Goal: Information Seeking & Learning: Check status

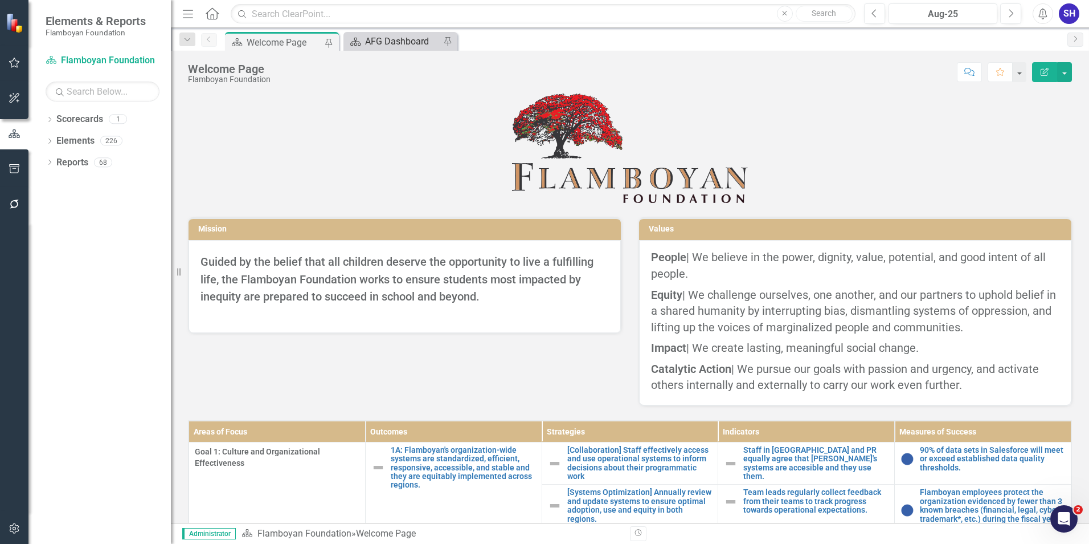
click at [390, 40] on div "AFG Dashboard" at bounding box center [402, 41] width 75 height 14
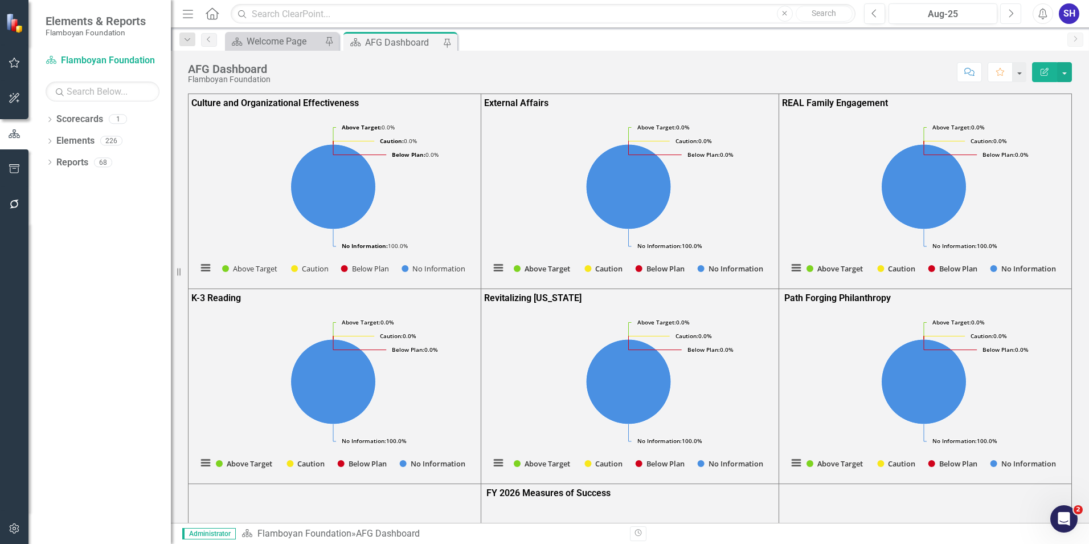
click at [1012, 18] on icon "Next" at bounding box center [1011, 14] width 6 height 10
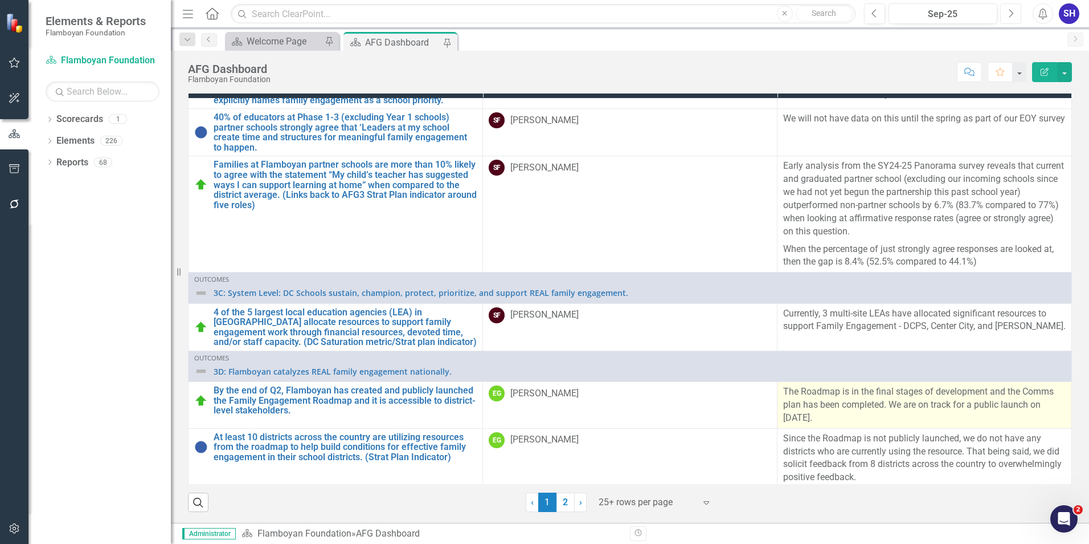
scroll to position [630, 0]
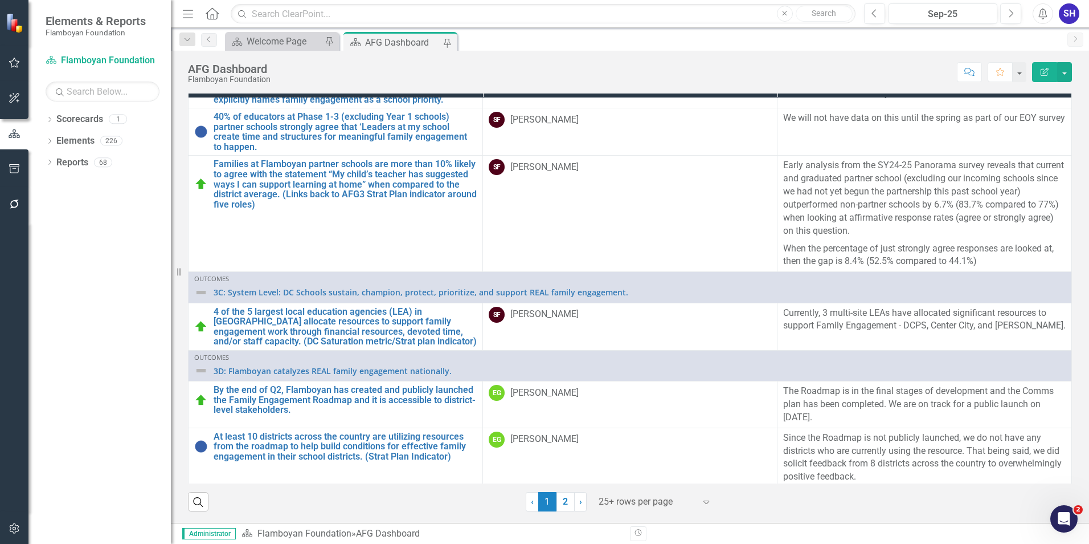
click at [609, 507] on div at bounding box center [647, 501] width 97 height 15
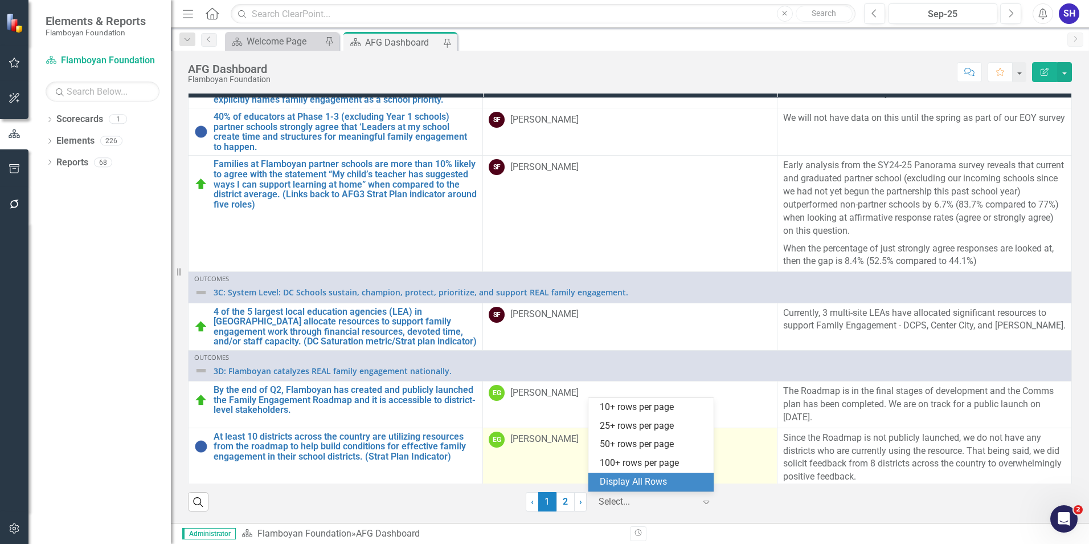
click at [625, 479] on div "Display All Rows" at bounding box center [653, 481] width 107 height 13
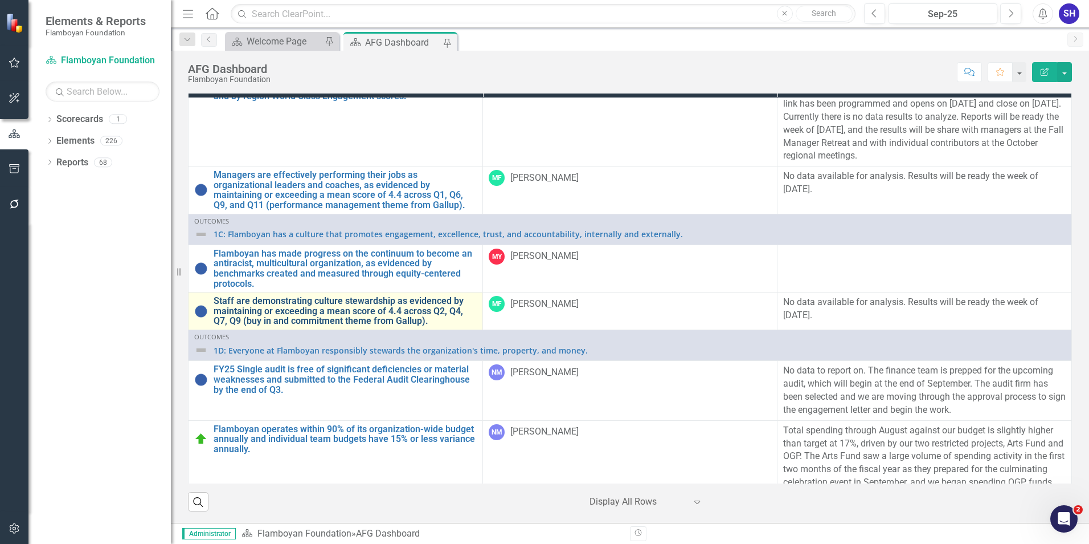
scroll to position [285, 0]
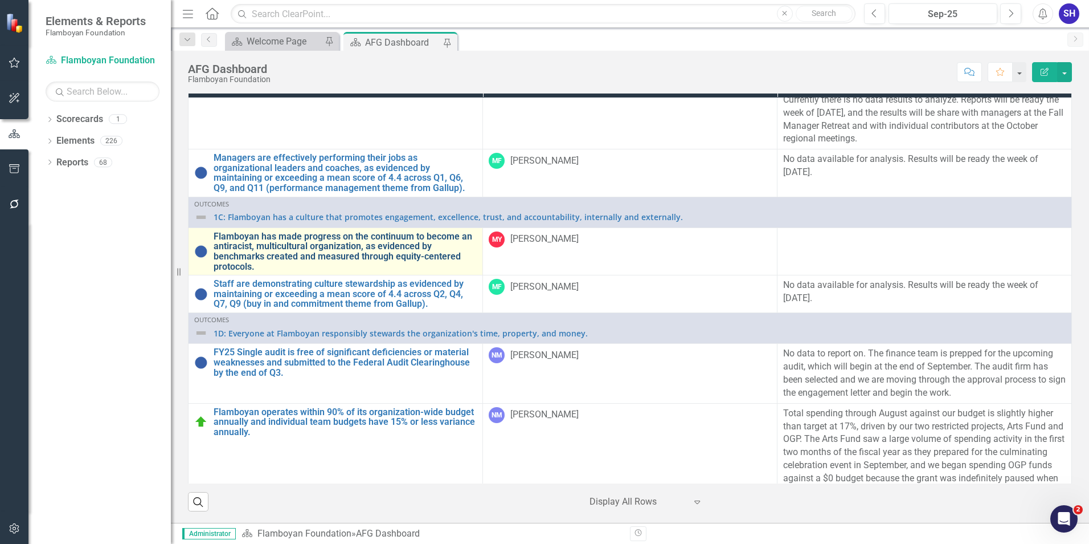
click at [329, 248] on link "Flamboyan has made progress on the continuum to become an antiracist, multicult…" at bounding box center [345, 251] width 263 height 40
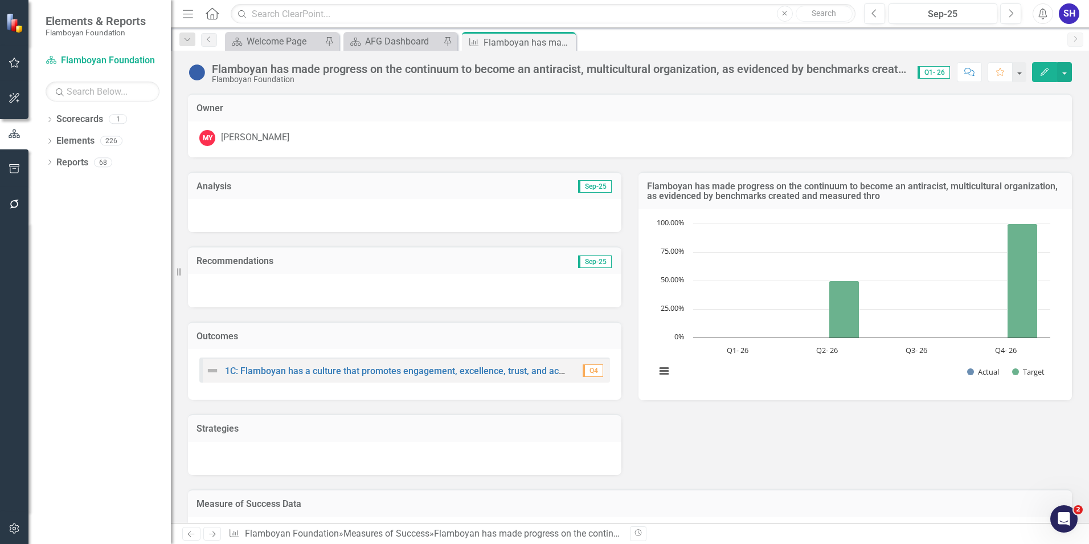
click at [756, 446] on div "Analysis Sep-25 Recommendations Sep-25 Outcomes 1C: Flamboyan has a culture tha…" at bounding box center [629, 315] width 901 height 317
click at [598, 72] on div "Flamboyan has made progress on the continuum to become an antiracist, multicult…" at bounding box center [559, 69] width 695 height 13
click at [610, 72] on div "Flamboyan has made progress on the continuum to become an antiracist, multicult…" at bounding box center [559, 69] width 695 height 13
click at [612, 70] on div "Flamboyan has made progress on the continuum to become an antiracist, multicult…" at bounding box center [559, 69] width 695 height 13
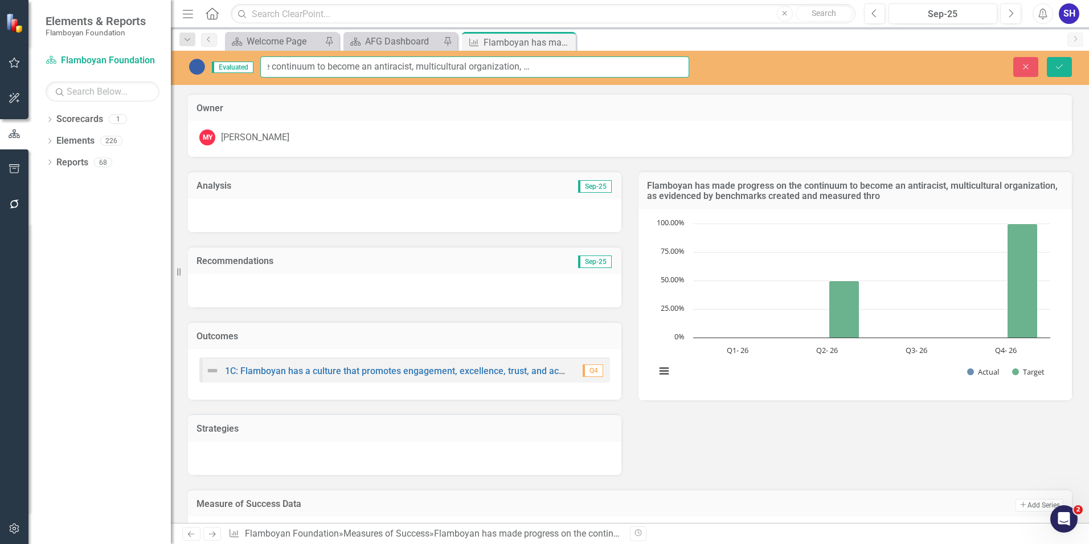
scroll to position [0, 346]
drag, startPoint x: 572, startPoint y: 65, endPoint x: 816, endPoint y: 78, distance: 244.2
click at [816, 78] on div "Evaluated Flamboyan has made progress on the continuum to become an antiracist,…" at bounding box center [630, 68] width 918 height 34
click at [544, 67] on input "Flamboyan has made progress on the continuum to become an antiracist, multicult…" at bounding box center [474, 66] width 429 height 21
drag, startPoint x: 541, startPoint y: 67, endPoint x: 700, endPoint y: 66, distance: 159.0
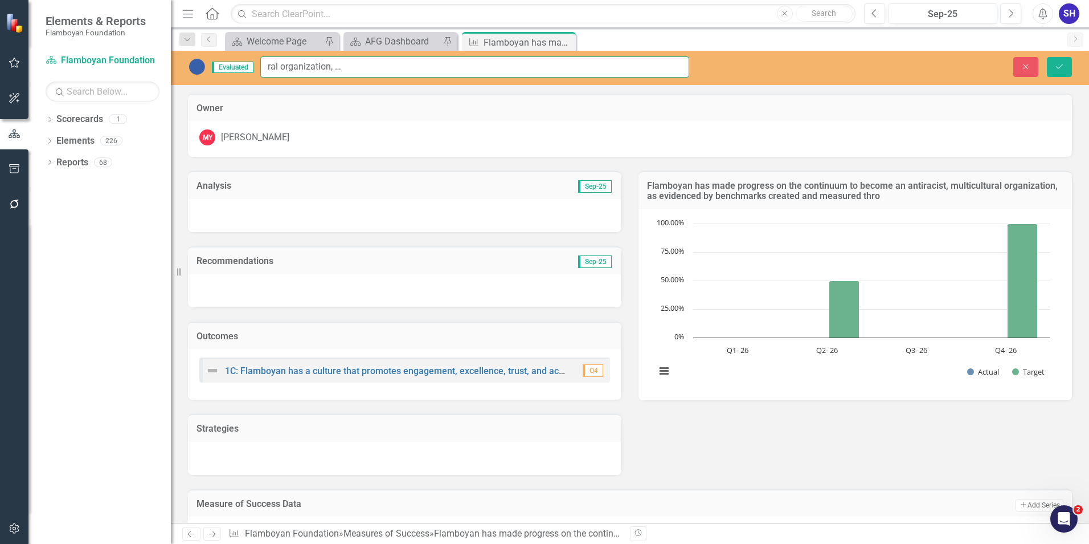
click at [700, 66] on div "Evaluated Flamboyan has made progress on the continuum to become an antiracist,…" at bounding box center [439, 66] width 536 height 21
click at [1026, 71] on button "Close" at bounding box center [1026, 67] width 25 height 20
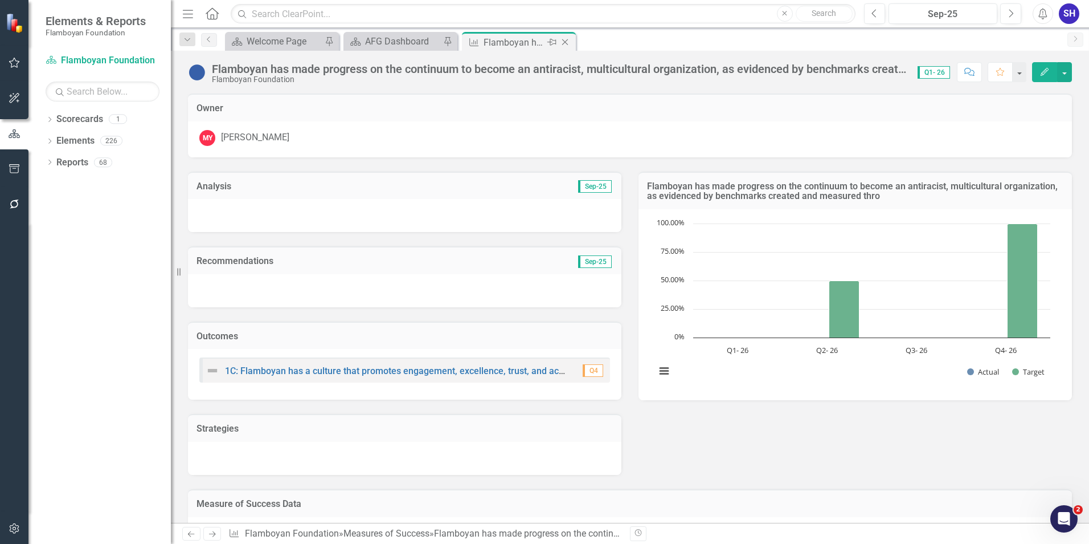
click at [566, 42] on icon "Close" at bounding box center [564, 42] width 11 height 9
click at [446, 42] on icon "Close" at bounding box center [446, 42] width 11 height 9
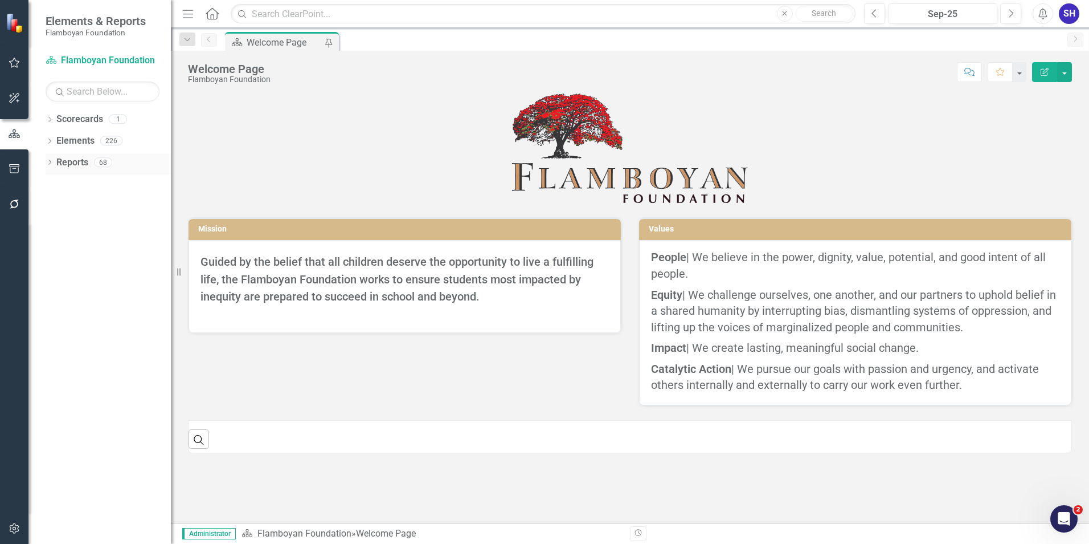
click at [78, 162] on link "Reports" at bounding box center [72, 162] width 32 height 13
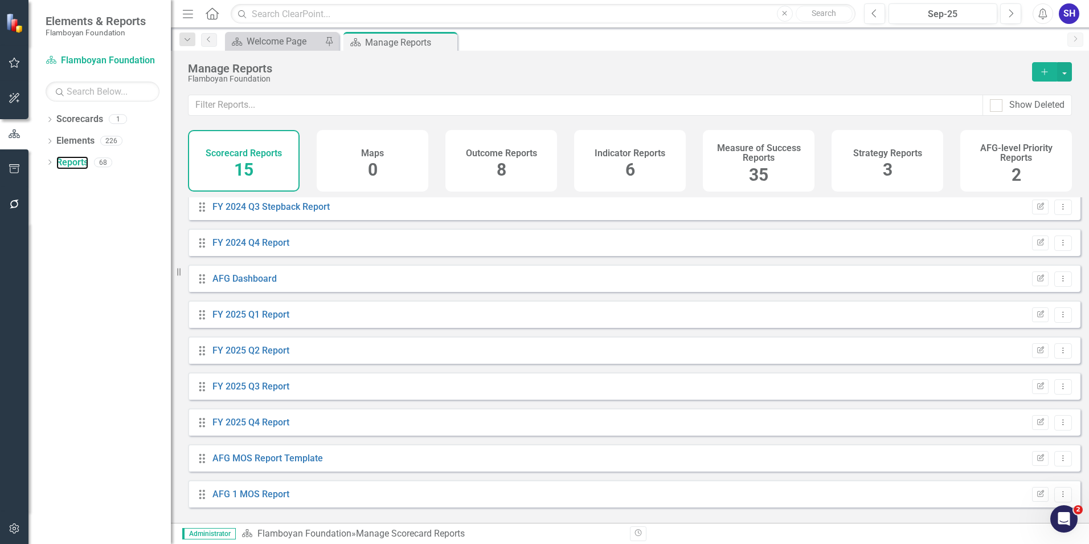
scroll to position [222, 0]
click at [249, 282] on link "AFG Dashboard" at bounding box center [245, 276] width 64 height 11
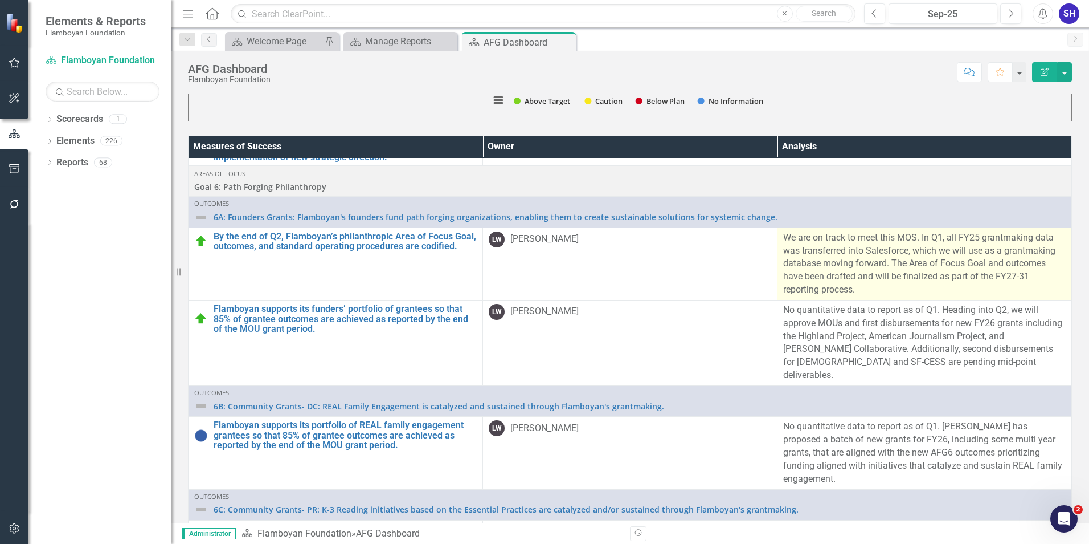
scroll to position [3703, 0]
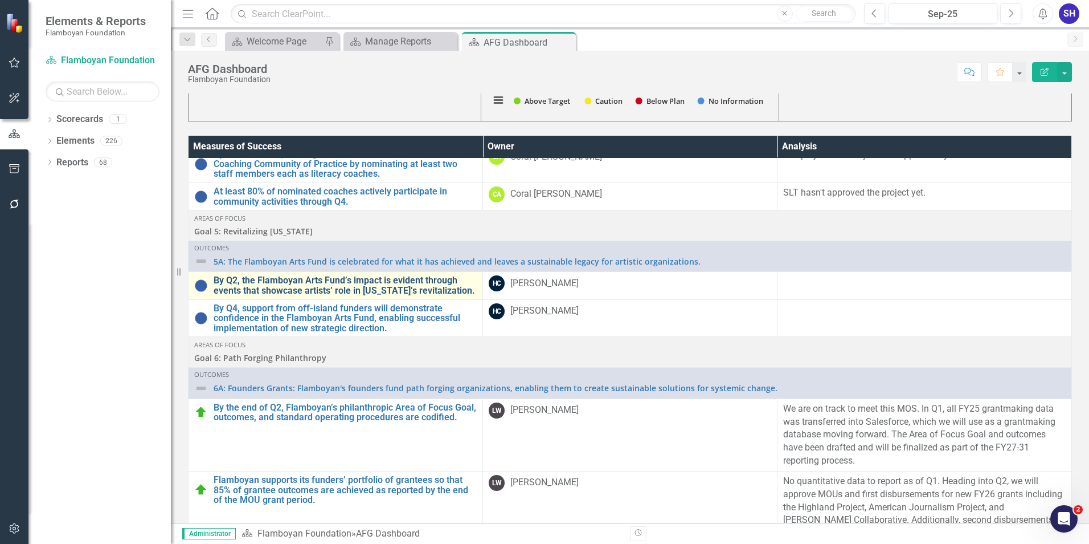
click at [309, 295] on link "By Q2, the Flamboyan Arts Fund’s impact is evident through events that showcase…" at bounding box center [345, 285] width 263 height 20
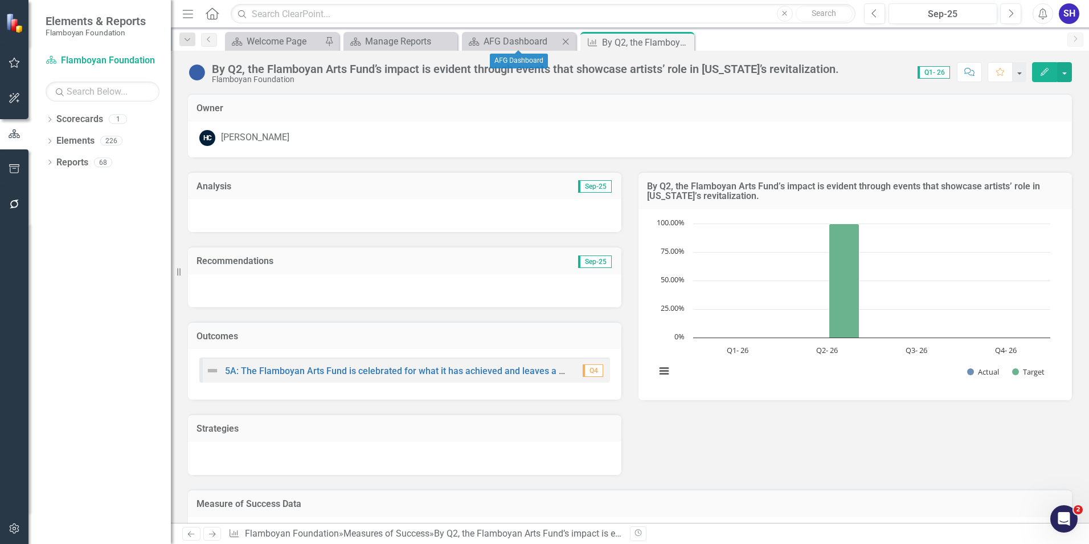
click at [509, 34] on div "Scorecard AFG Dashboard Close" at bounding box center [519, 41] width 114 height 19
click at [512, 40] on div "AFG Dashboard" at bounding box center [521, 41] width 75 height 14
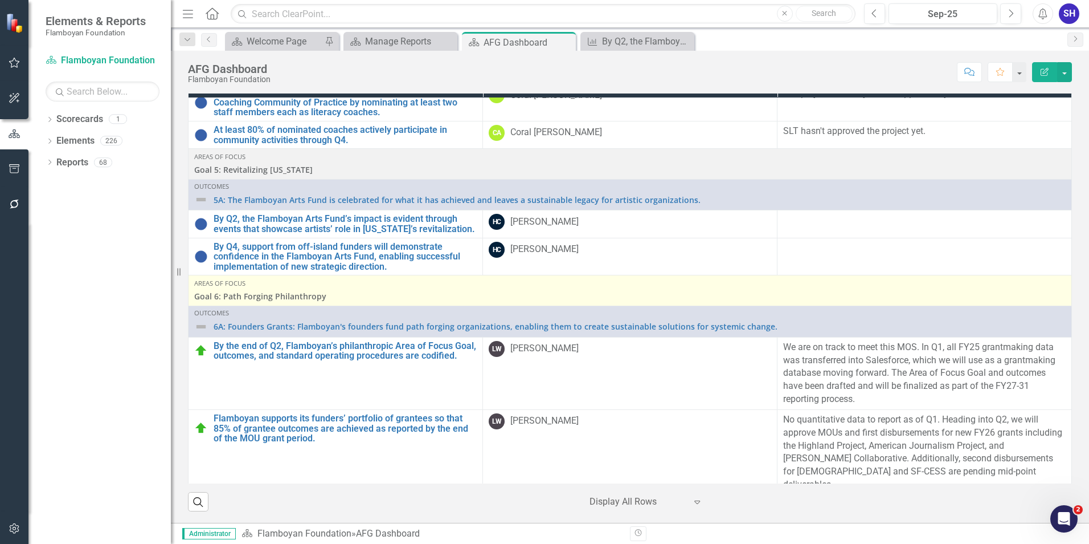
scroll to position [3703, 0]
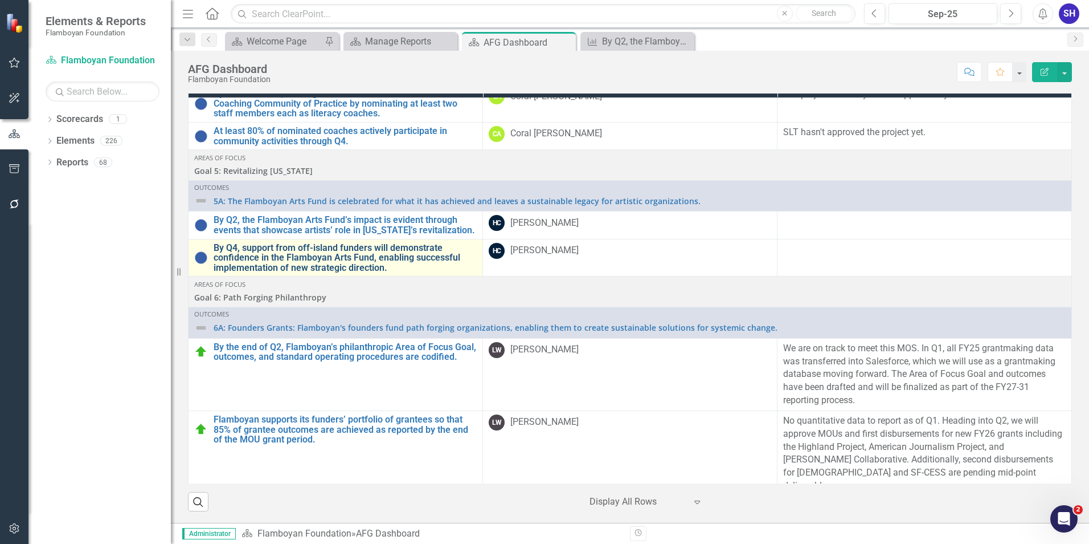
click at [316, 273] on link "By Q4, support from off-island funders will demonstrate confidence in the Flamb…" at bounding box center [345, 258] width 263 height 30
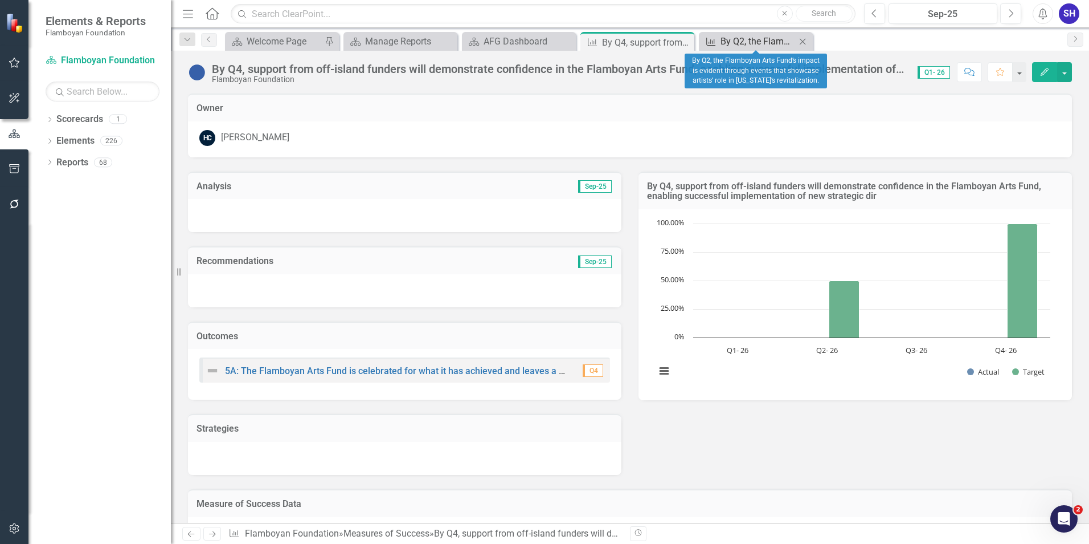
click at [743, 42] on div "By Q2, the Flamboyan Arts Fund’s impact is evident through events that showcase…" at bounding box center [758, 41] width 75 height 14
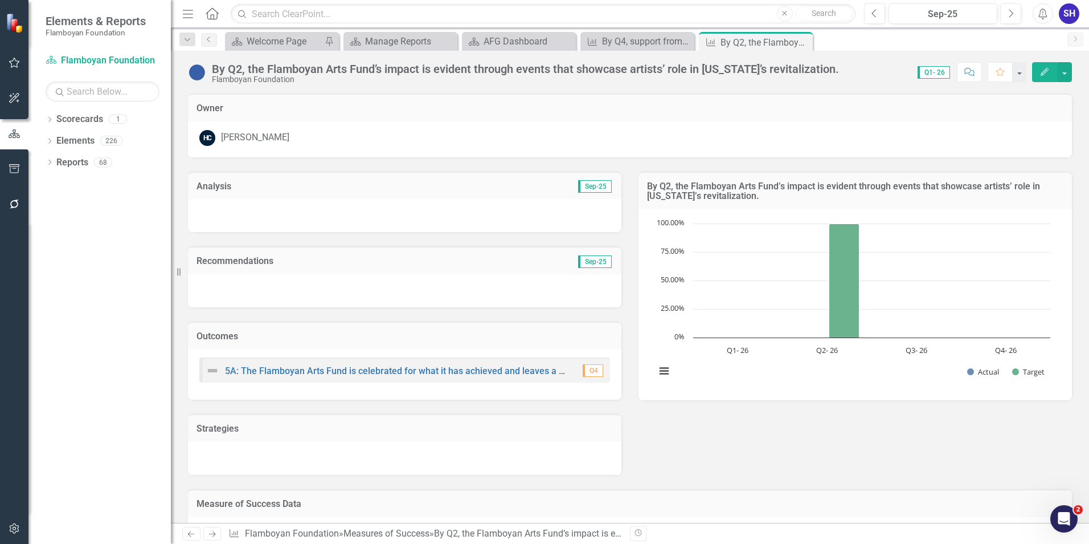
drag, startPoint x: 770, startPoint y: 199, endPoint x: 662, endPoint y: 189, distance: 108.1
click at [662, 189] on h3 "By Q2, the Flamboyan Arts Fund’s impact is evident through events that showcase…" at bounding box center [855, 191] width 416 height 20
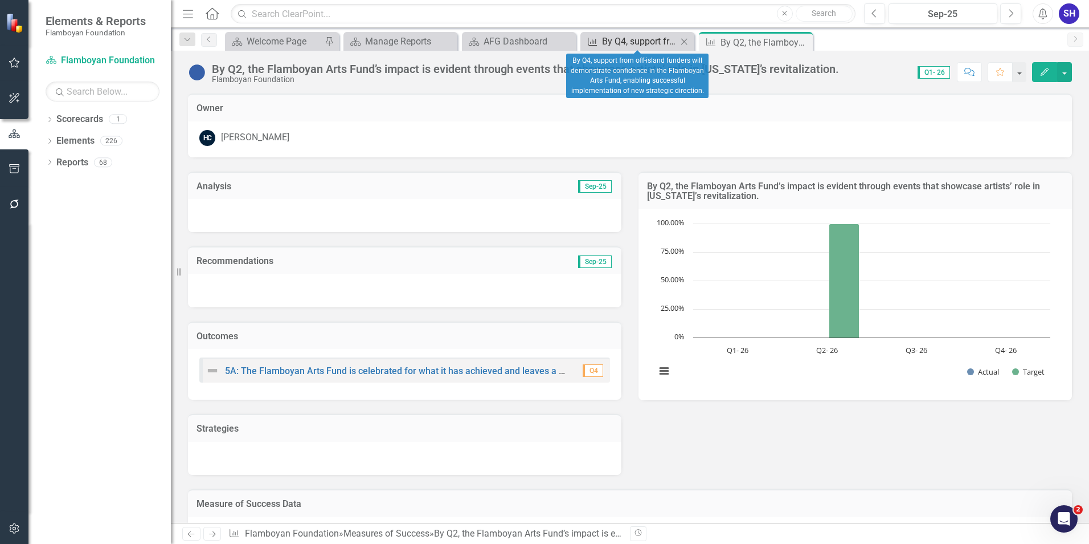
click at [655, 37] on div "By Q4, support from off-island funders will demonstrate confidence in the Flamb…" at bounding box center [639, 41] width 75 height 14
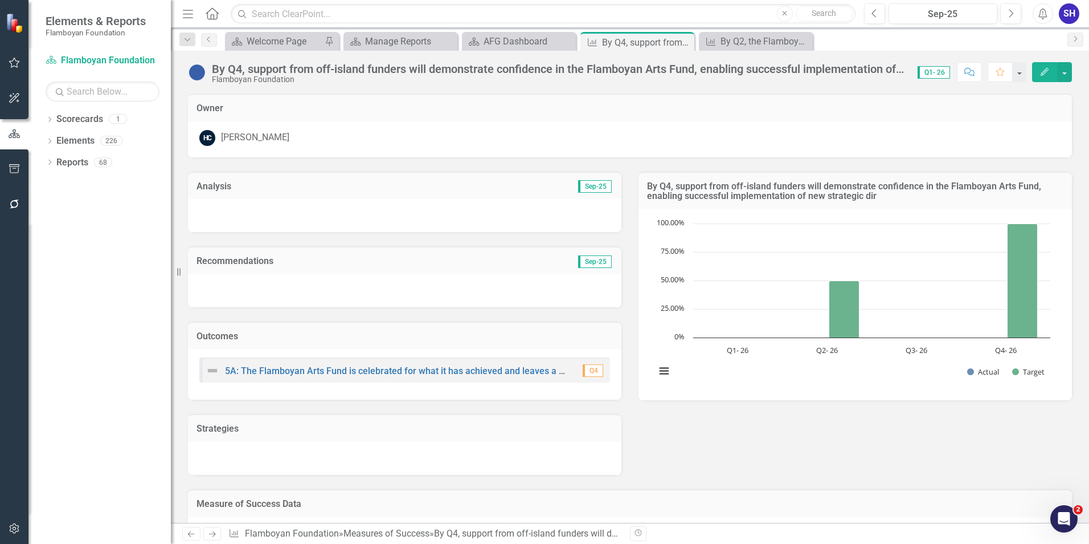
click at [730, 63] on div "By Q4, support from off-island funders will demonstrate confidence in the Flamb…" at bounding box center [559, 69] width 695 height 13
click at [733, 67] on div "By Q4, support from off-island funders will demonstrate confidence in the Flamb…" at bounding box center [559, 69] width 695 height 13
click at [734, 70] on div "By Q4, support from off-island funders will demonstrate confidence in the Flamb…" at bounding box center [559, 69] width 695 height 13
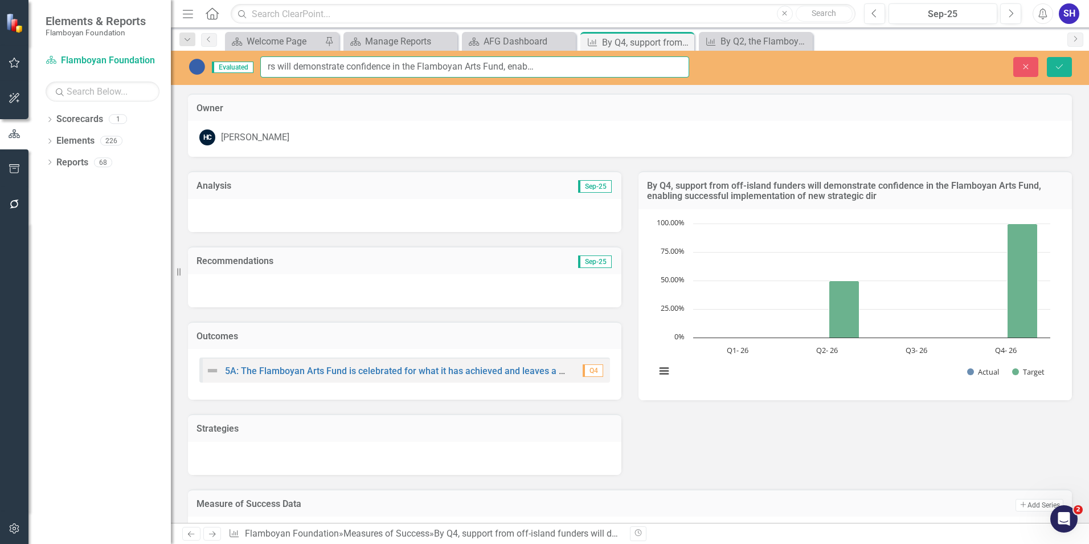
scroll to position [0, 231]
drag, startPoint x: 622, startPoint y: 67, endPoint x: 794, endPoint y: 67, distance: 172.6
click at [794, 67] on div "Evaluated By Q4, support from off-island funders will demonstrate confidence in…" at bounding box center [630, 66] width 918 height 21
click at [585, 68] on input "By Q4, support from off-island funders will demonstrate confidence in the Flamb…" at bounding box center [474, 66] width 429 height 21
drag, startPoint x: 586, startPoint y: 68, endPoint x: 691, endPoint y: 64, distance: 105.5
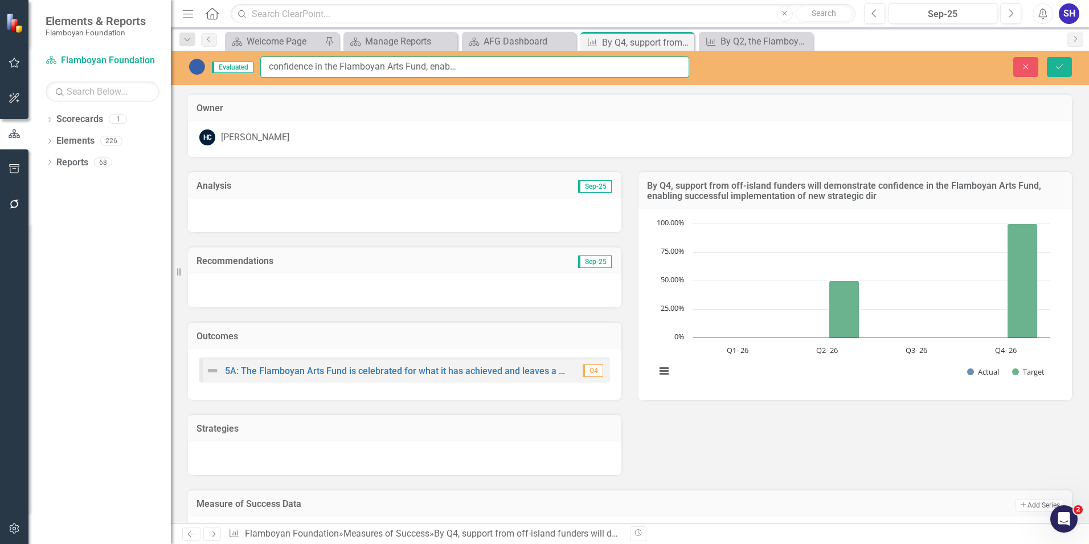
click at [691, 64] on div "Evaluated By Q4, support from off-island funders will demonstrate confidence in…" at bounding box center [438, 66] width 518 height 21
click at [1021, 63] on icon "Close" at bounding box center [1026, 67] width 10 height 8
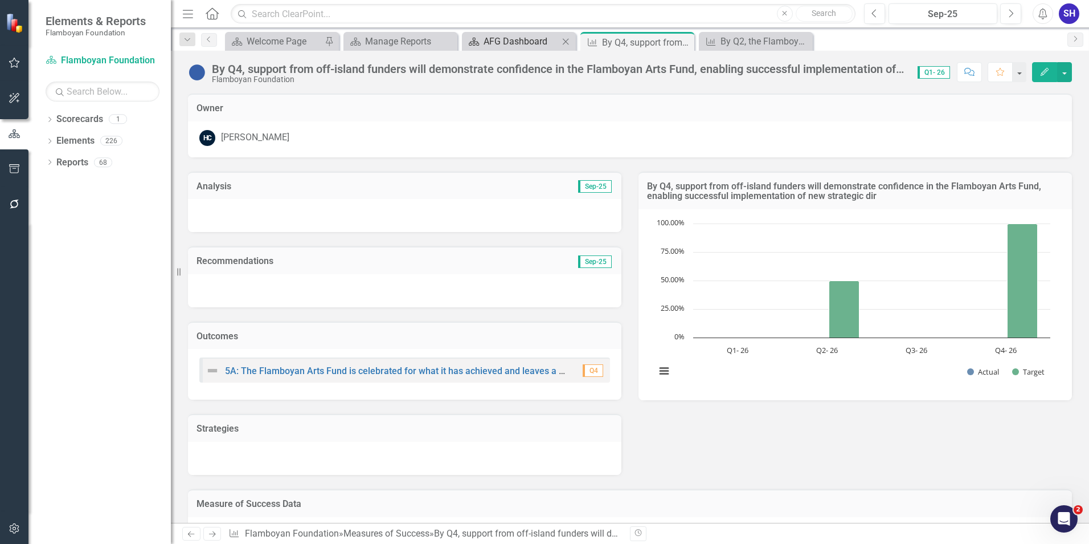
click at [527, 47] on div "AFG Dashboard" at bounding box center [521, 41] width 75 height 14
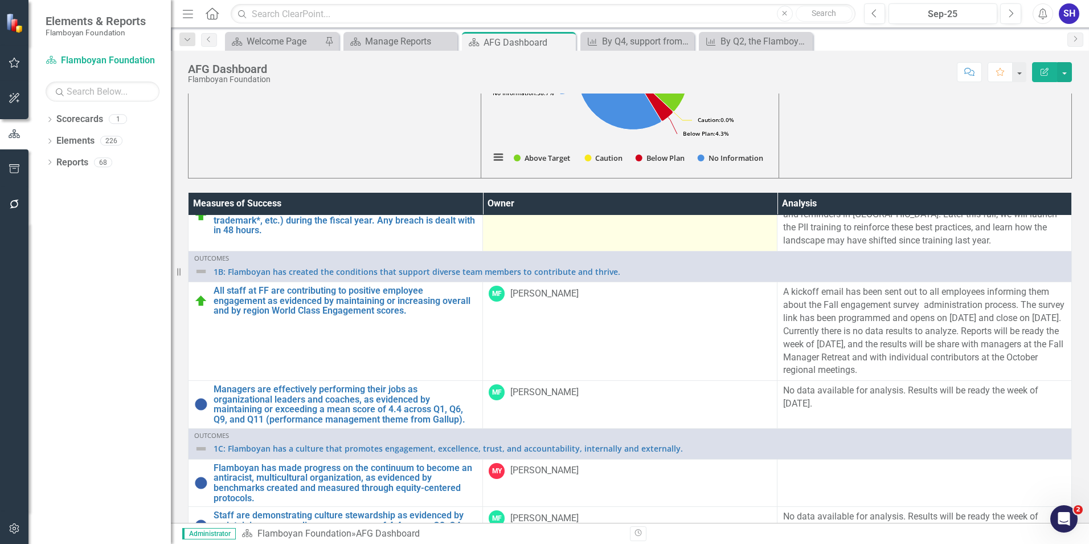
scroll to position [285, 0]
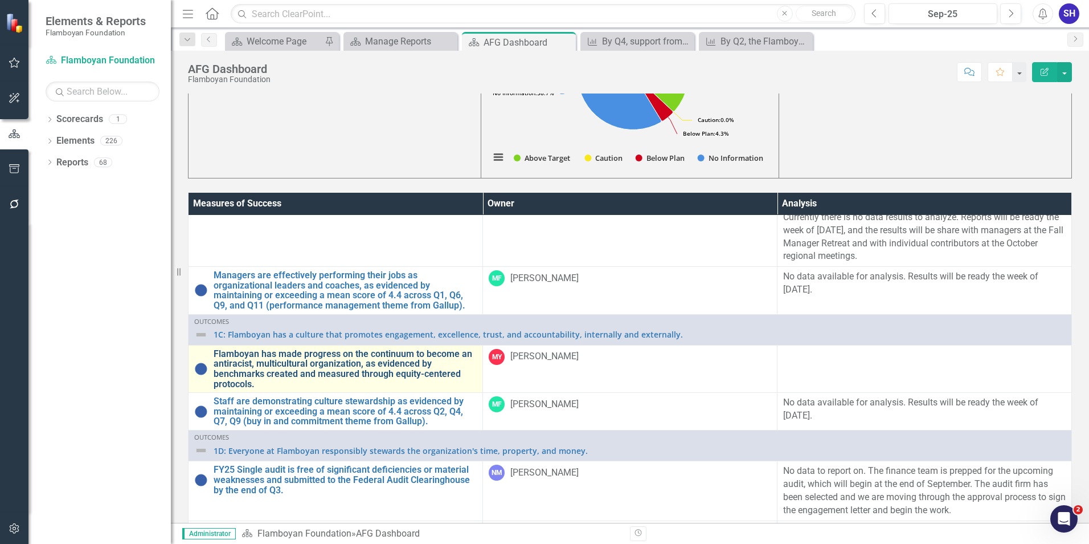
click at [366, 360] on link "Flamboyan has made progress on the continuum to become an antiracist, multicult…" at bounding box center [345, 369] width 263 height 40
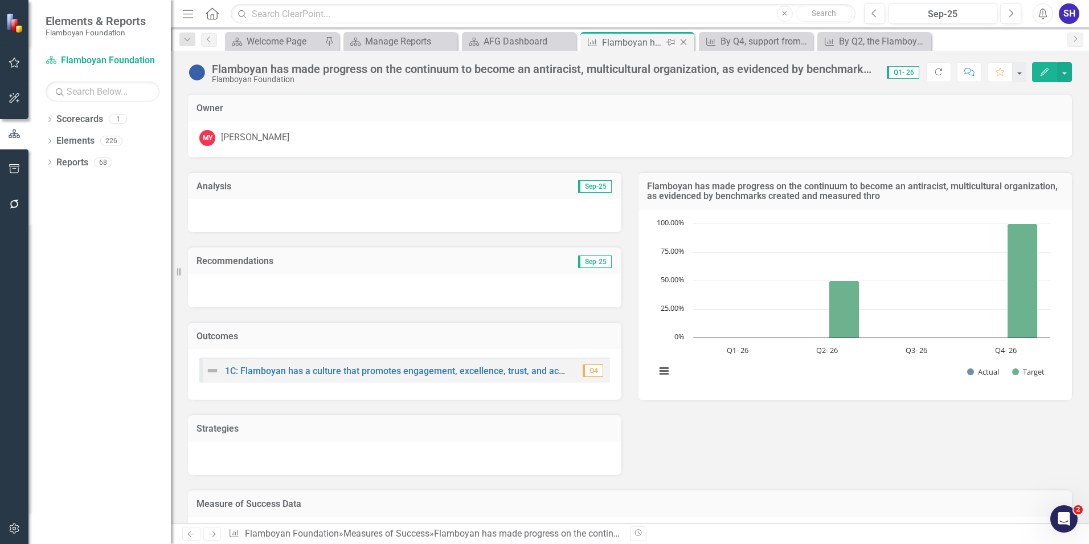
click at [687, 43] on icon "Close" at bounding box center [683, 42] width 11 height 9
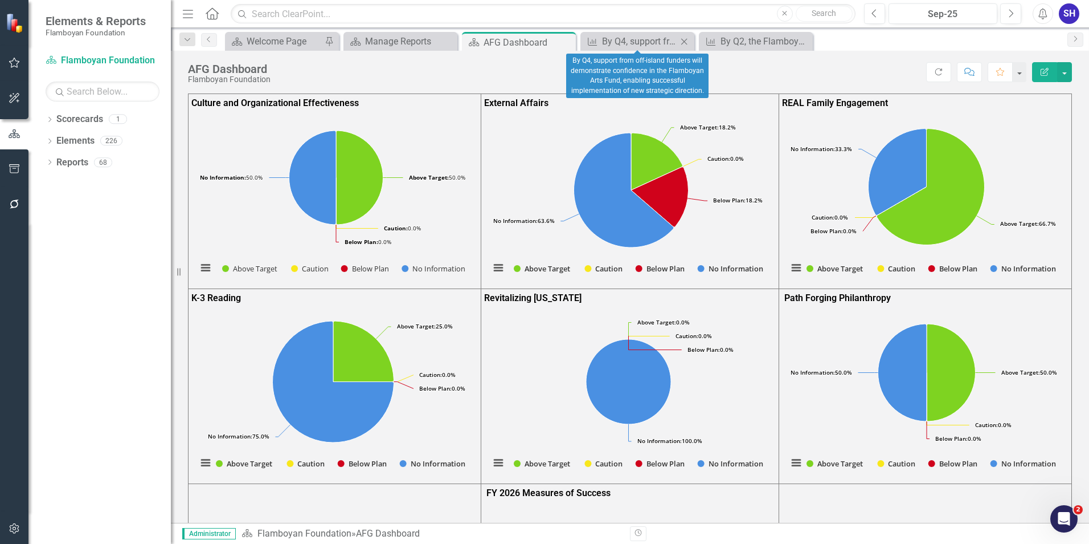
click at [685, 42] on icon at bounding box center [684, 41] width 6 height 6
click at [683, 42] on icon "Close" at bounding box center [684, 41] width 11 height 9
